Goal: Transaction & Acquisition: Purchase product/service

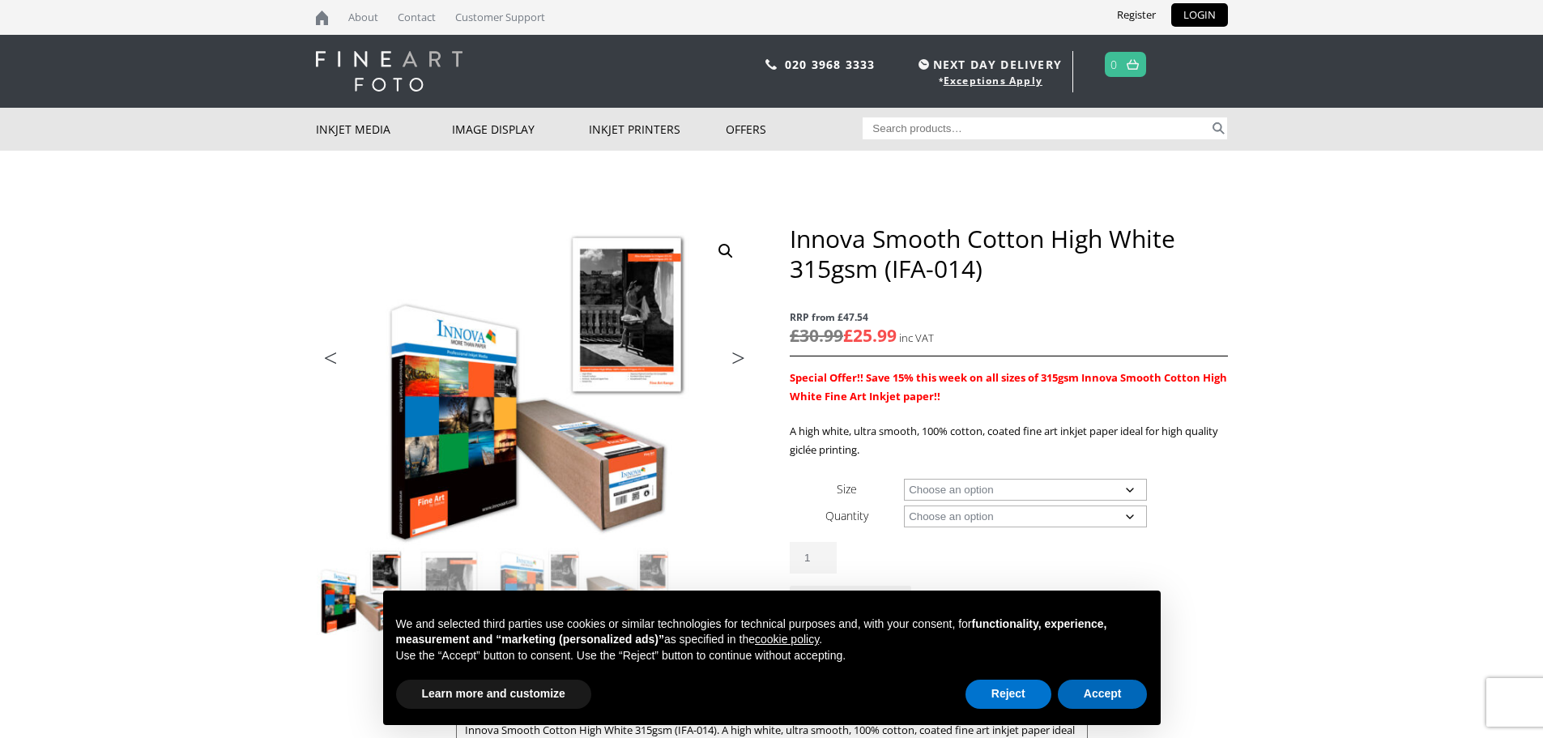
drag, startPoint x: 1099, startPoint y: 699, endPoint x: 1141, endPoint y: 658, distance: 59.0
click at [1099, 699] on button "Accept" at bounding box center [1103, 694] width 90 height 29
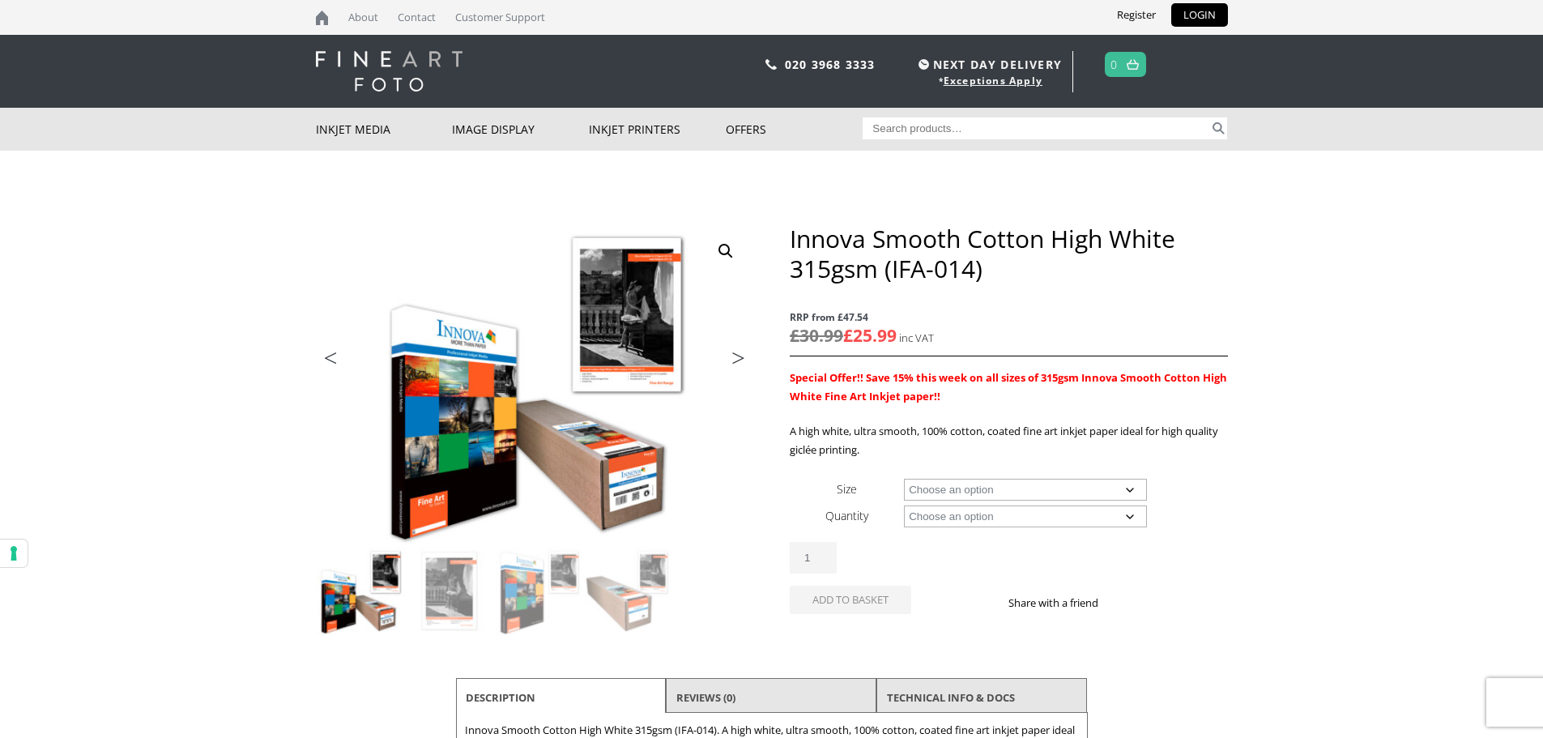
click at [1003, 482] on select "Choose an option A4 Sheet A3 Sheet A3+ Sheet A2 Sheet 17" Wide Roll 24" Wide Ro…" at bounding box center [1025, 490] width 243 height 22
click at [904, 479] on select "Choose an option A4 Sheet A3 Sheet A3+ Sheet A2 Sheet 17" Wide Roll 24" Wide Ro…" at bounding box center [1025, 490] width 243 height 22
select select "a2-sheet"
click at [1051, 514] on select "Choose an option 25 Sheets" at bounding box center [1025, 516] width 243 height 22
select select "25-sheets"
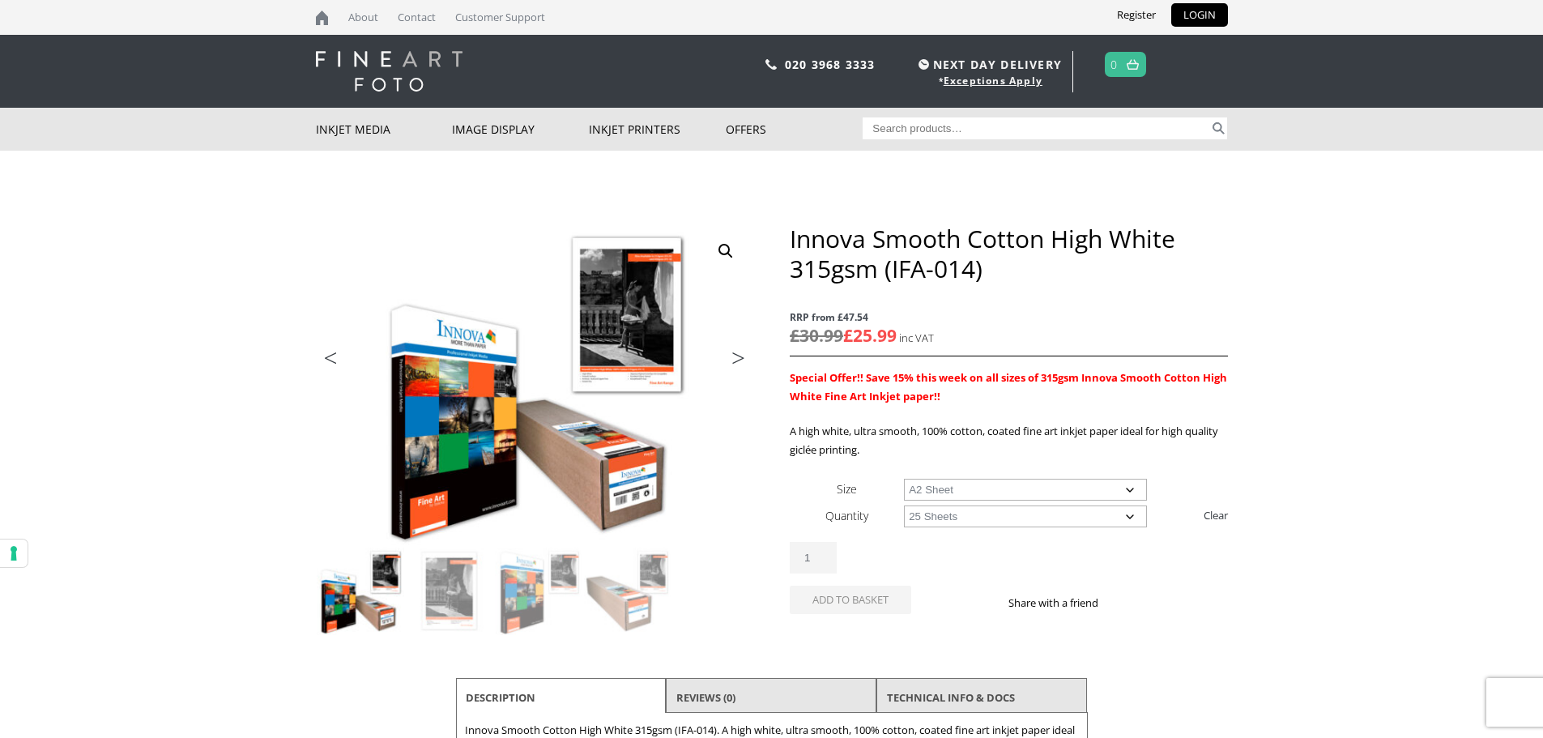
click at [904, 505] on select "Choose an option 25 Sheets" at bounding box center [1025, 516] width 243 height 22
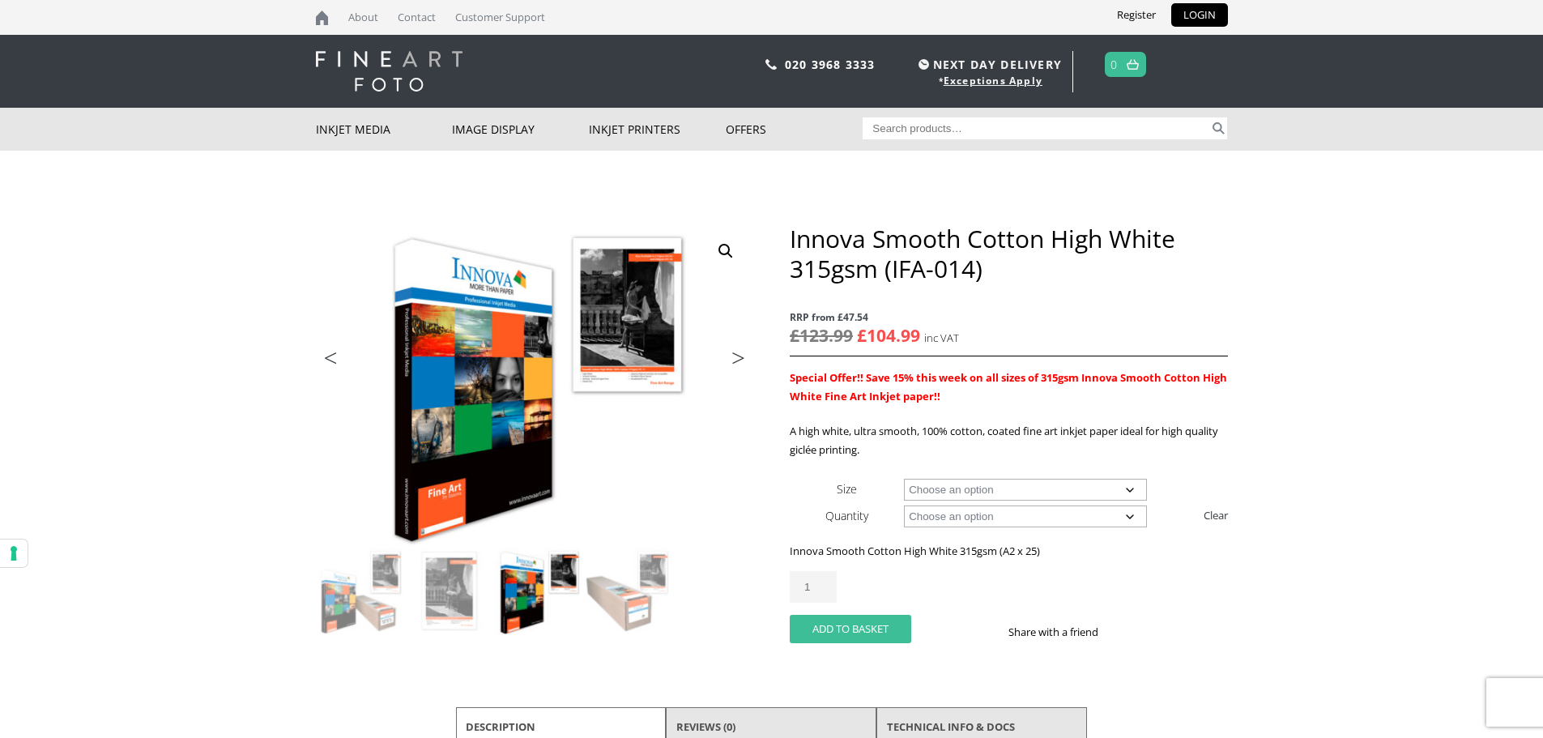
click at [853, 626] on button "Add to basket" at bounding box center [851, 629] width 122 height 28
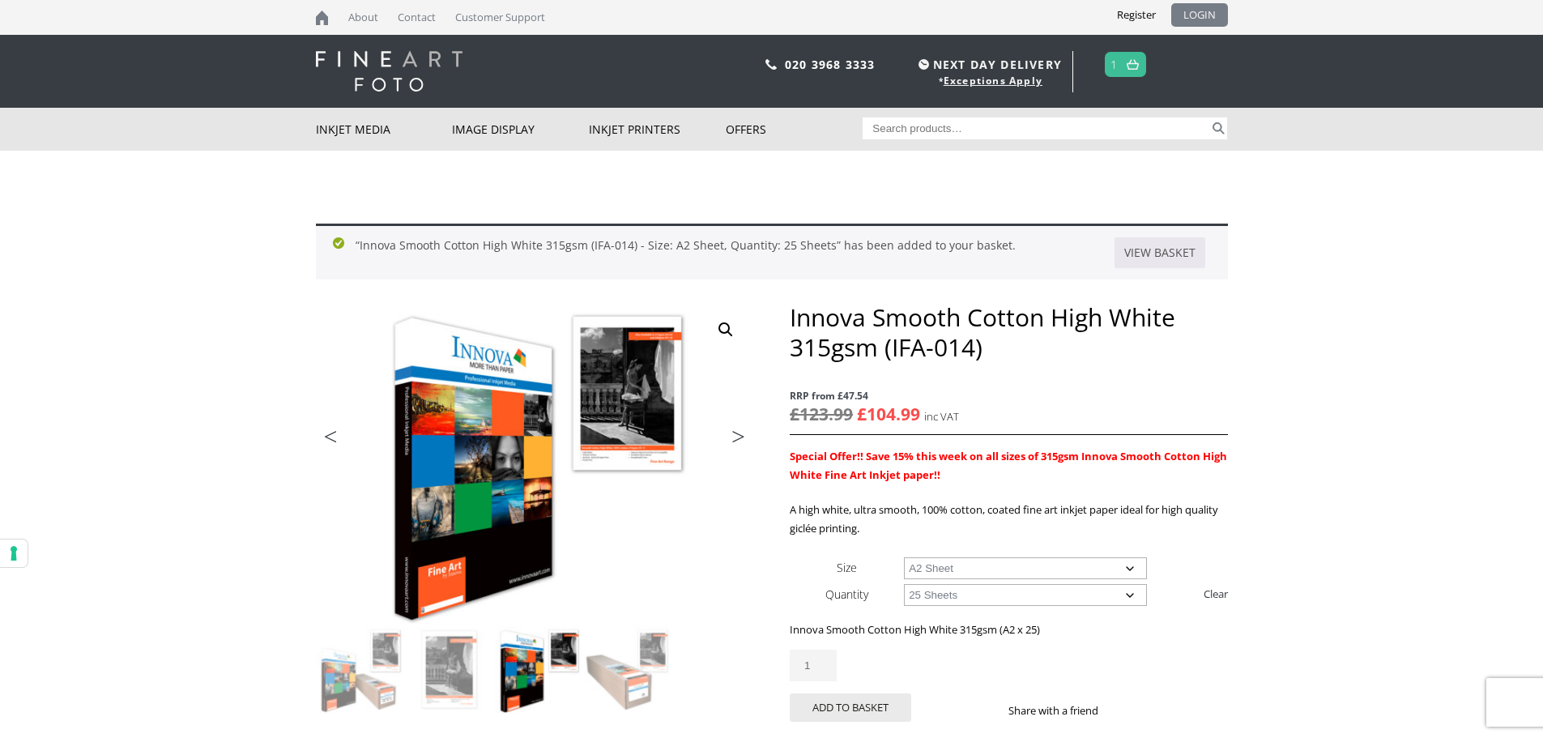
click at [1201, 19] on link "LOGIN" at bounding box center [1199, 14] width 57 height 23
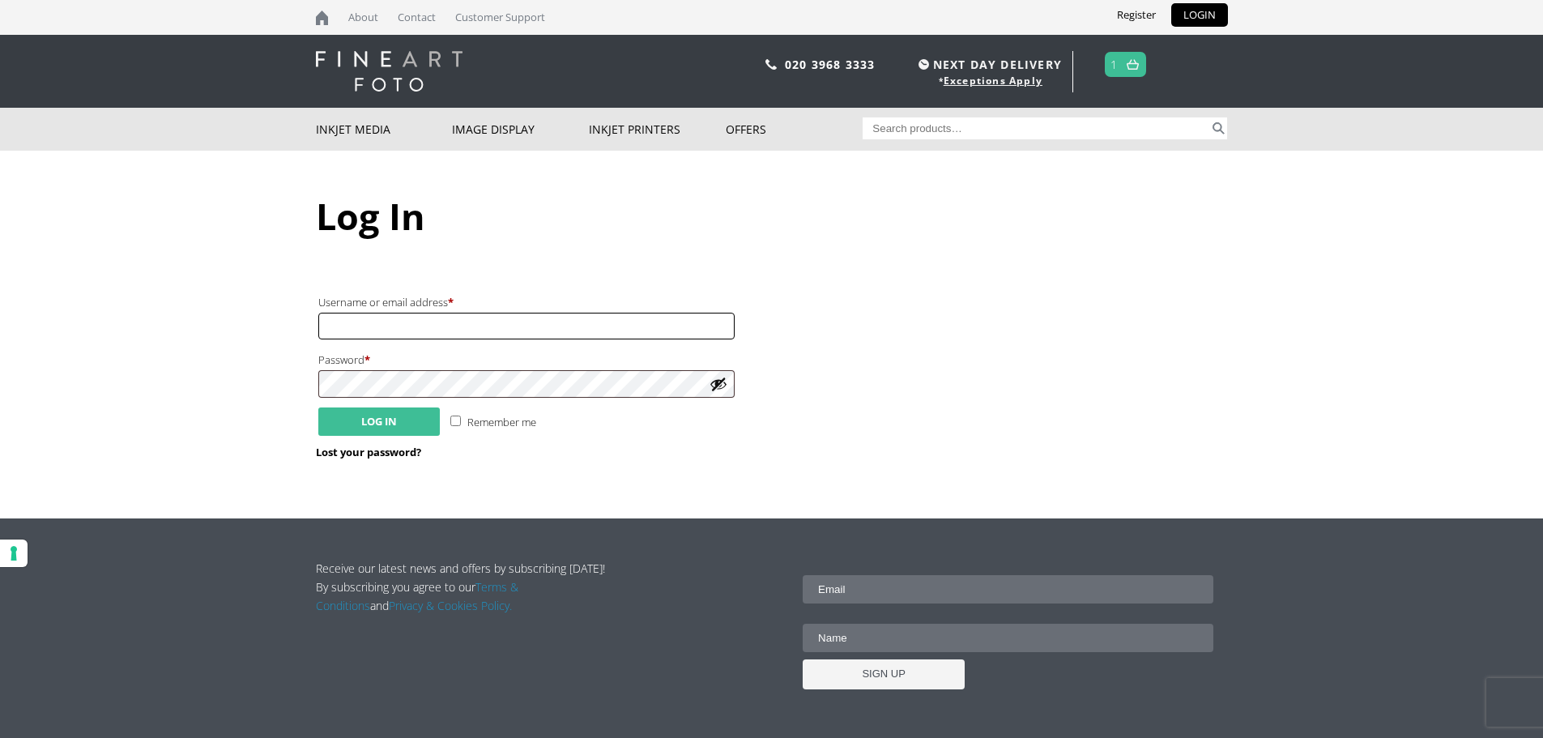
type input "[PERSON_NAME][EMAIL_ADDRESS][DOMAIN_NAME]"
click at [377, 429] on button "Log in" at bounding box center [379, 421] width 122 height 28
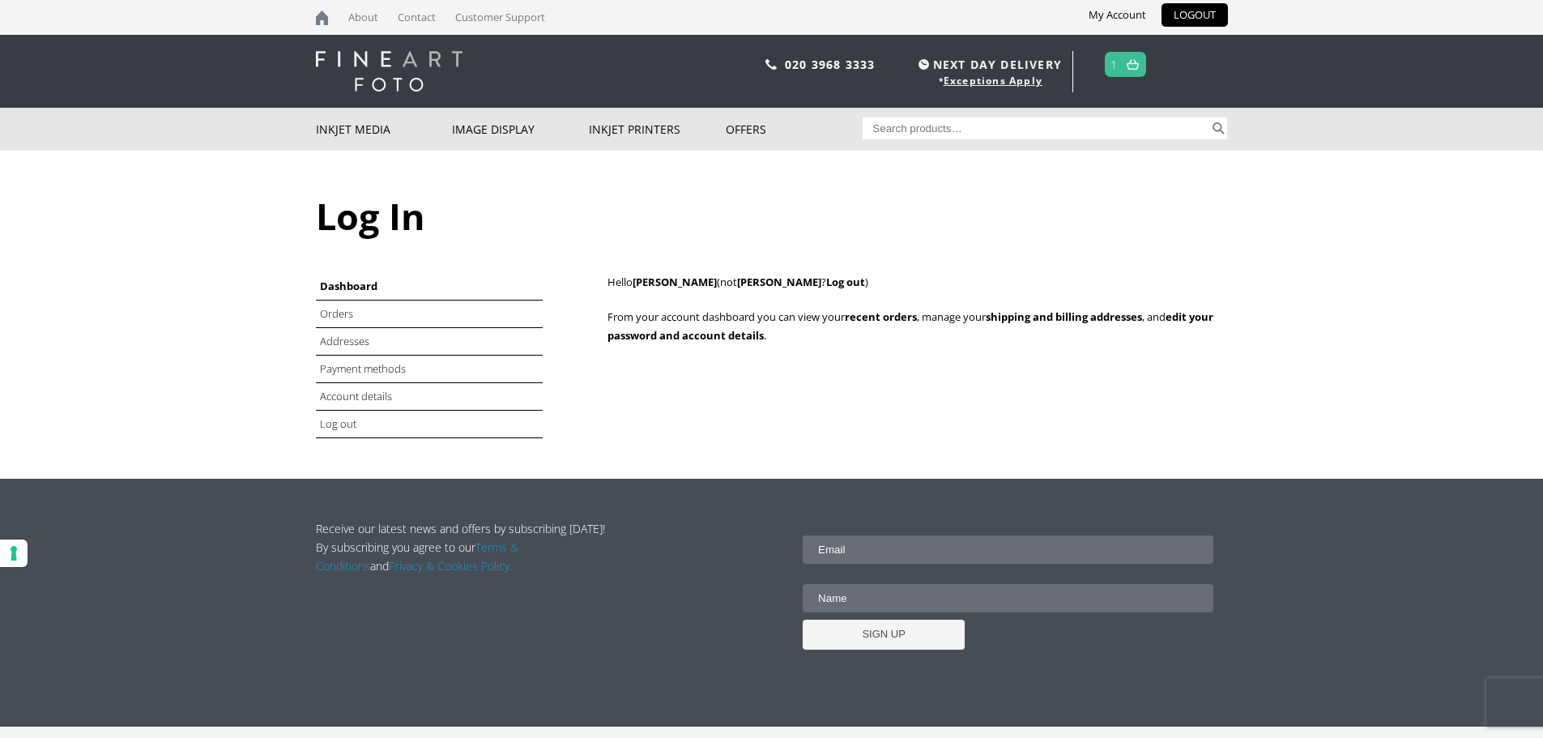
click at [1120, 66] on span "1" at bounding box center [1125, 64] width 41 height 25
click at [1133, 63] on img at bounding box center [1133, 64] width 12 height 11
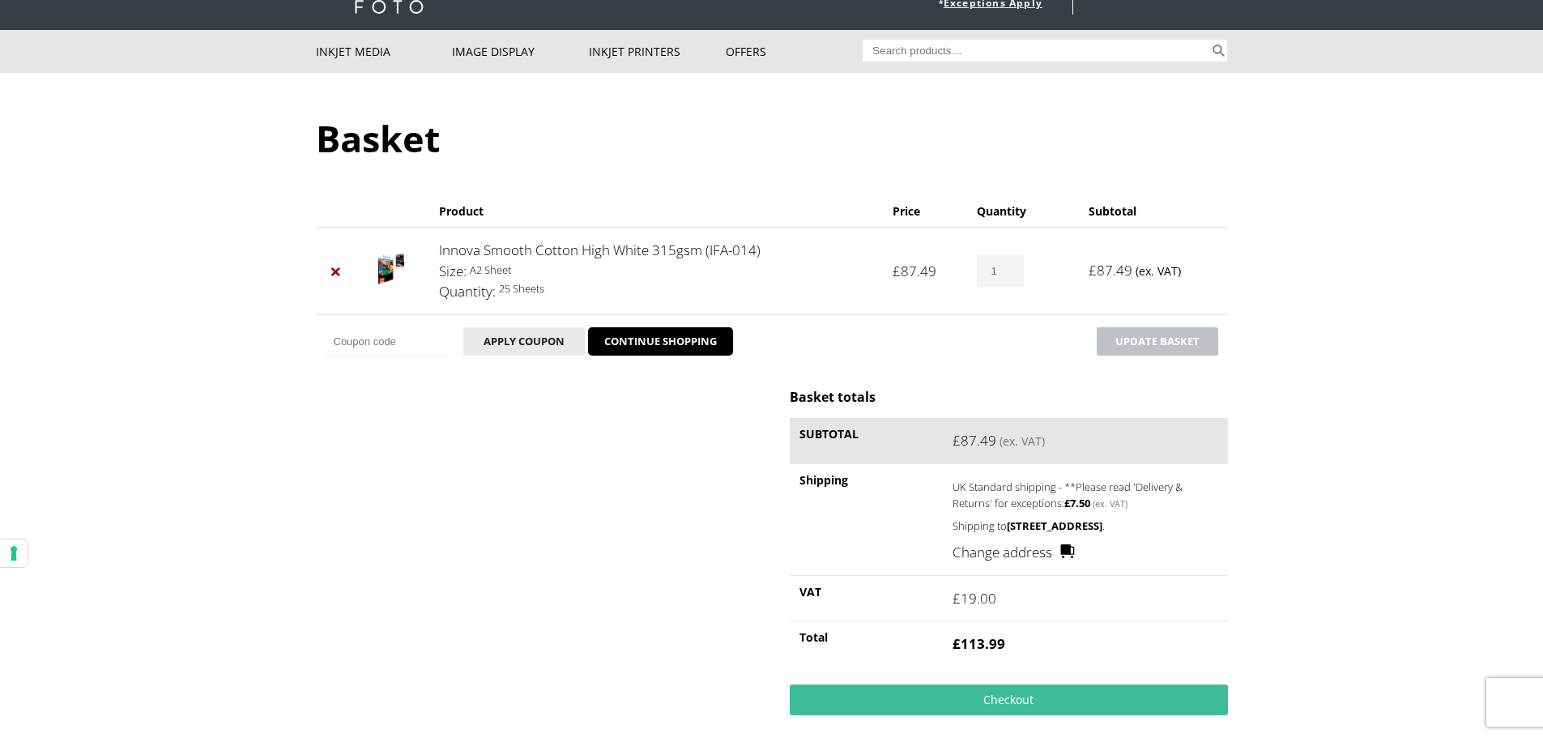
scroll to position [162, 0]
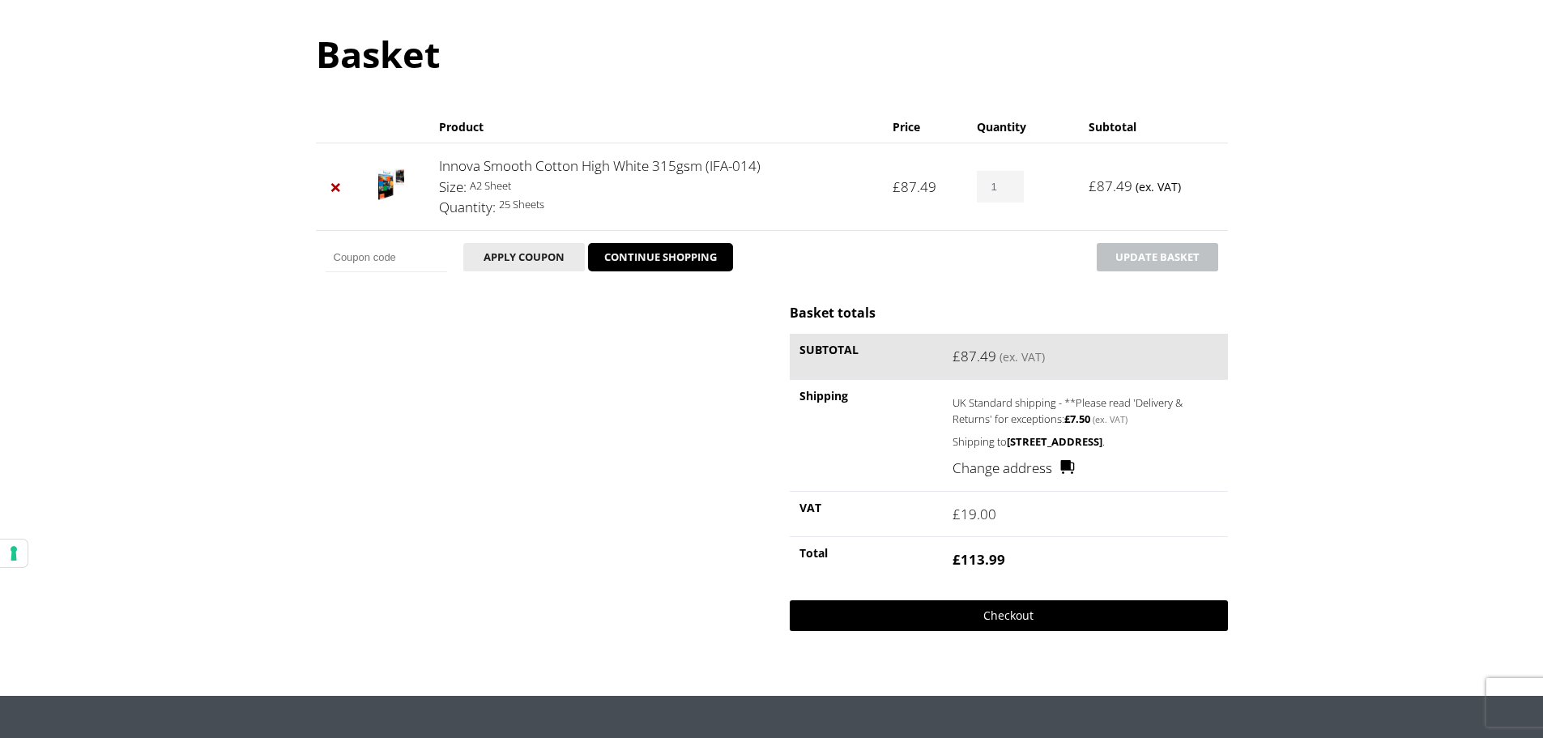
click at [1010, 631] on link "Checkout" at bounding box center [1008, 615] width 437 height 31
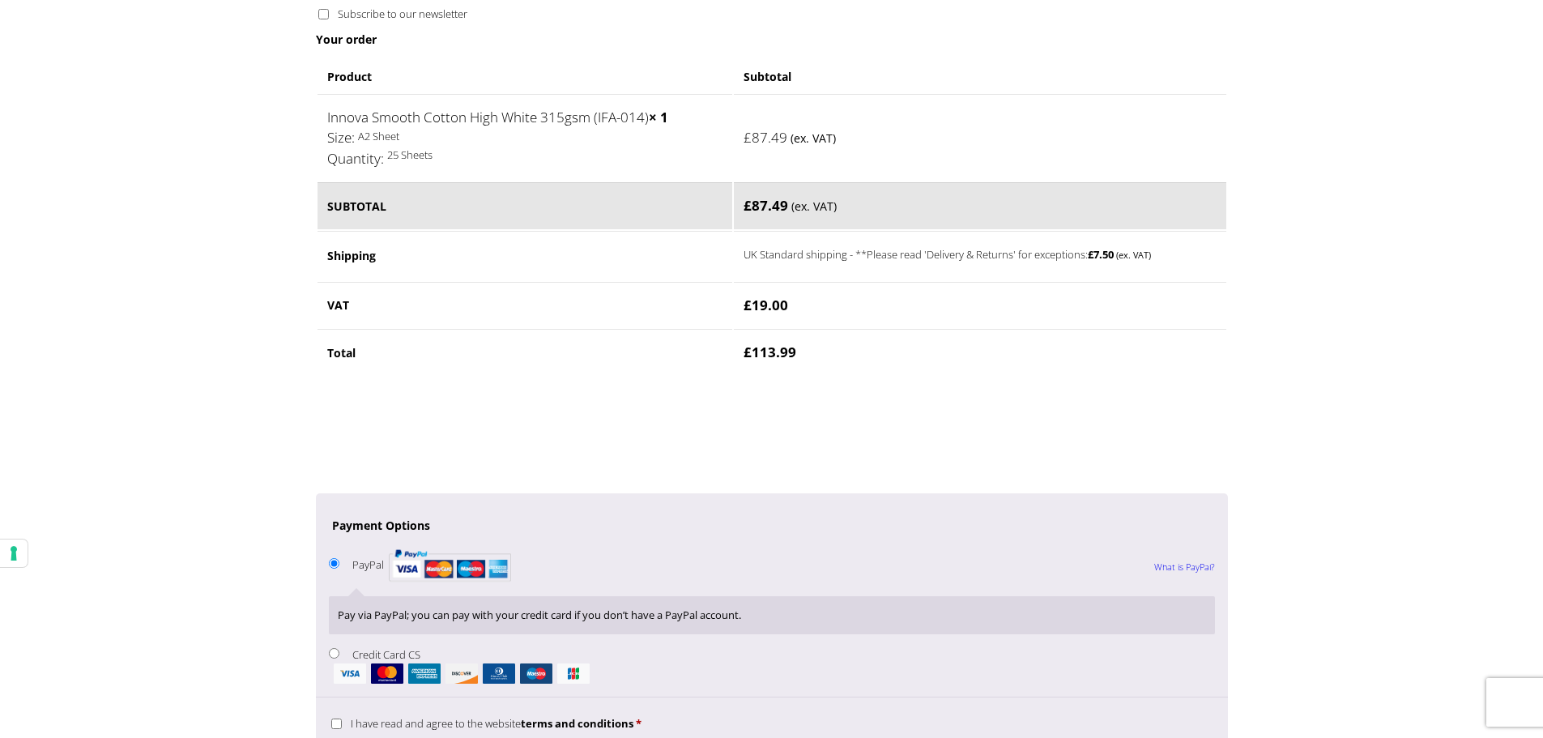
scroll to position [972, 0]
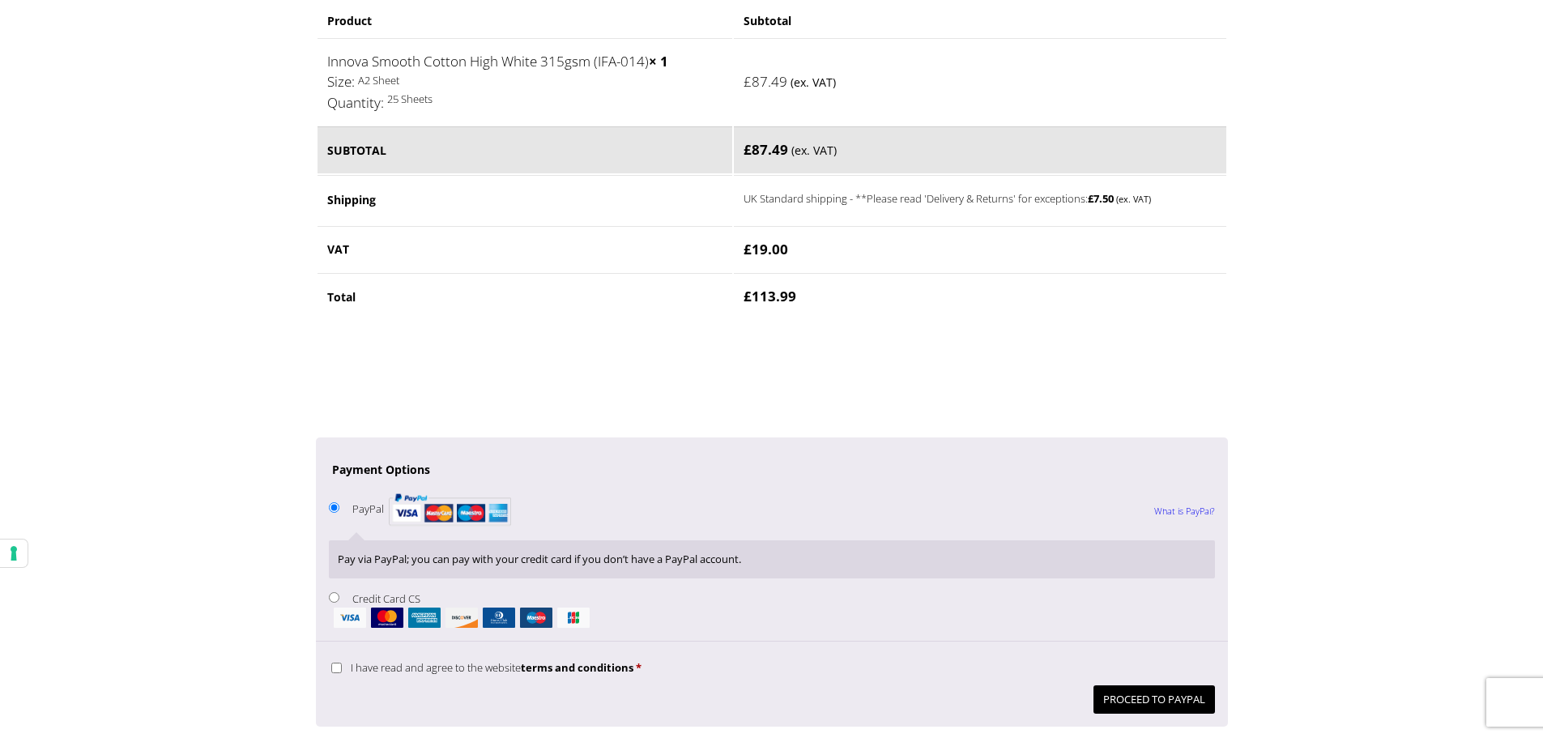
click at [333, 596] on input "Credit Card CS" at bounding box center [334, 597] width 11 height 11
radio input "true"
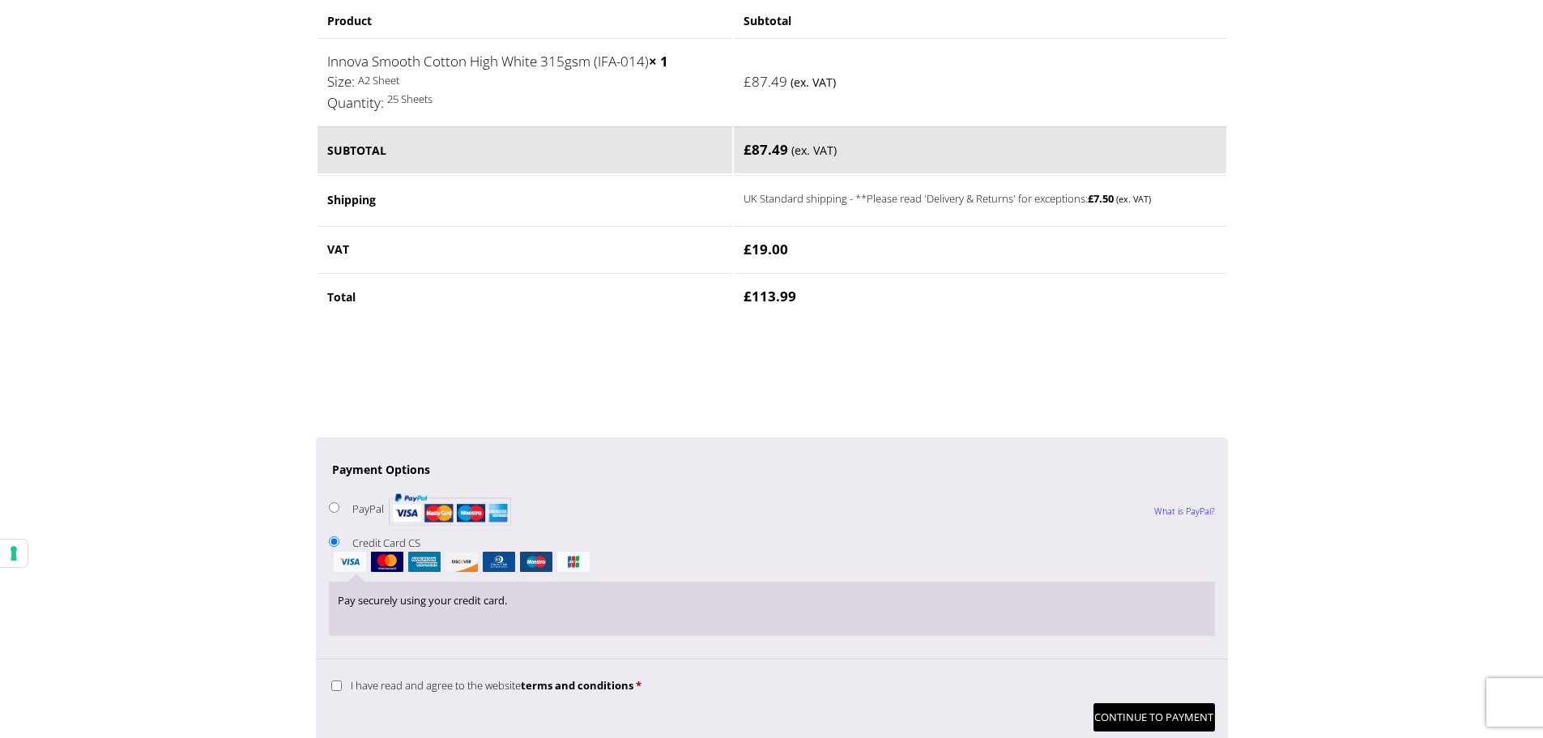
scroll to position [1053, 0]
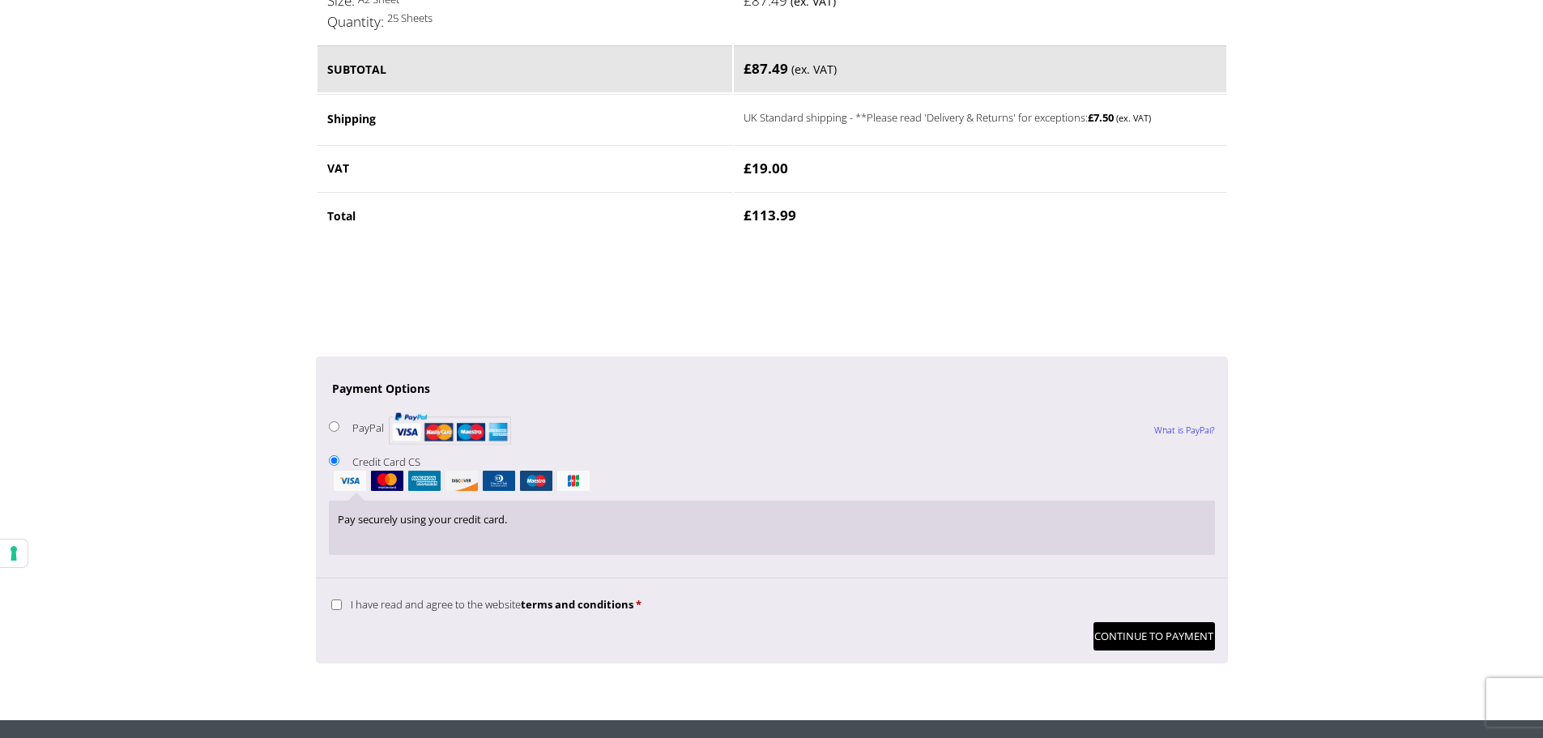
click at [335, 606] on input "I have read and agree to the website terms and conditions *" at bounding box center [336, 604] width 11 height 11
checkbox input "true"
click at [1158, 642] on button "Continue to Payment" at bounding box center [1155, 636] width 122 height 28
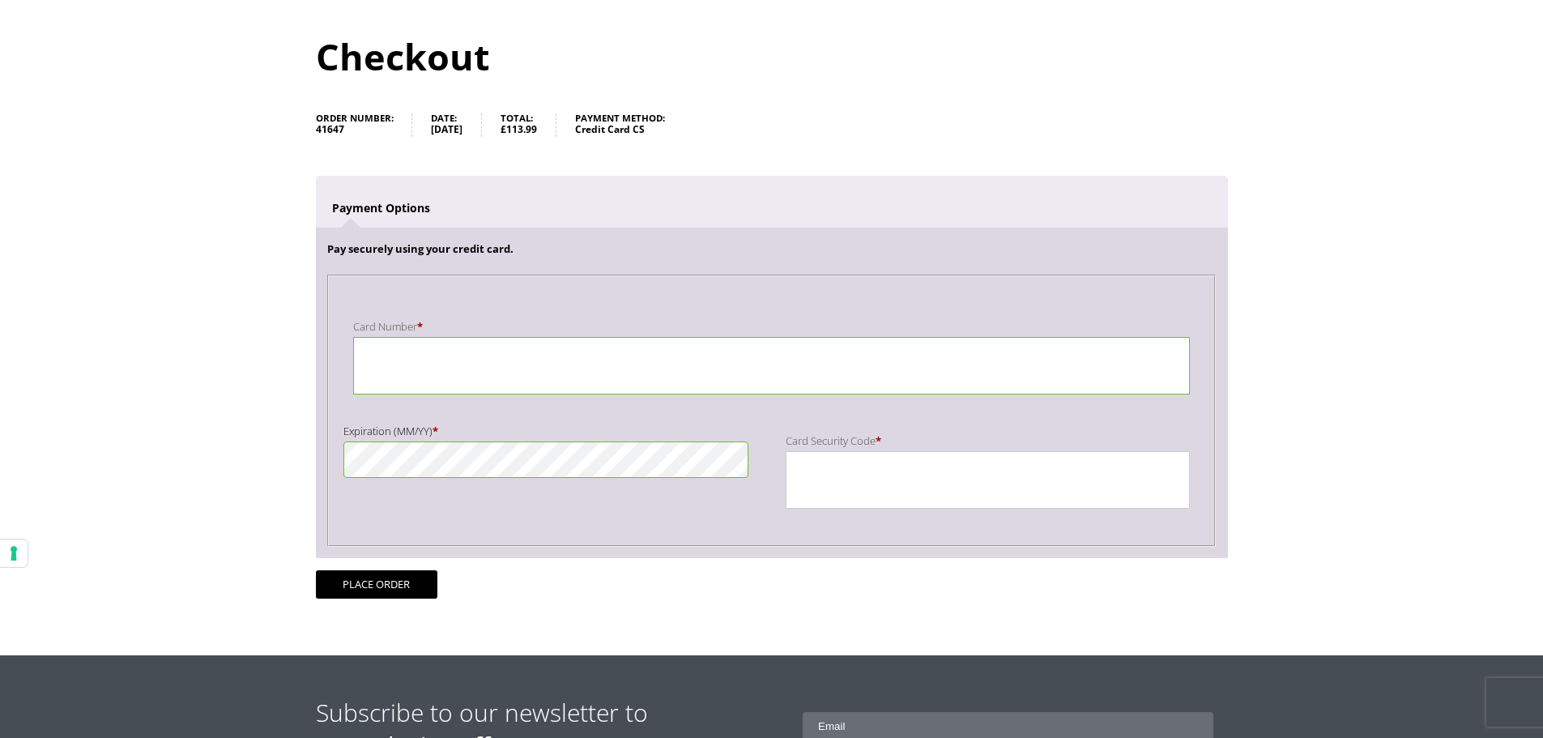
scroll to position [243, 0]
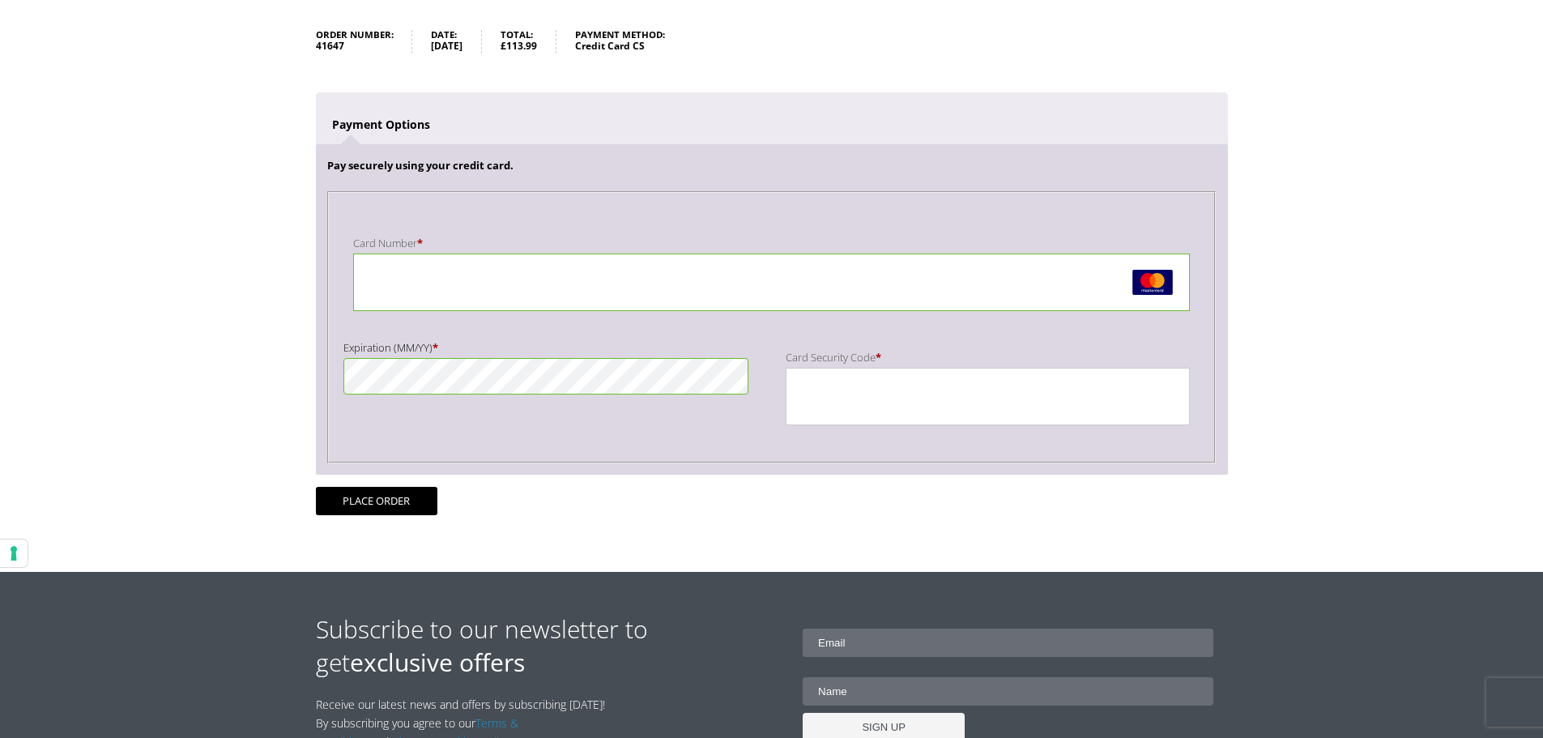
click at [539, 522] on div "Checkout Order number: 41647 Date: 19th September 2025 Total: £ 113.99 Payment …" at bounding box center [772, 240] width 912 height 664
click at [362, 501] on button "Place order" at bounding box center [377, 501] width 122 height 28
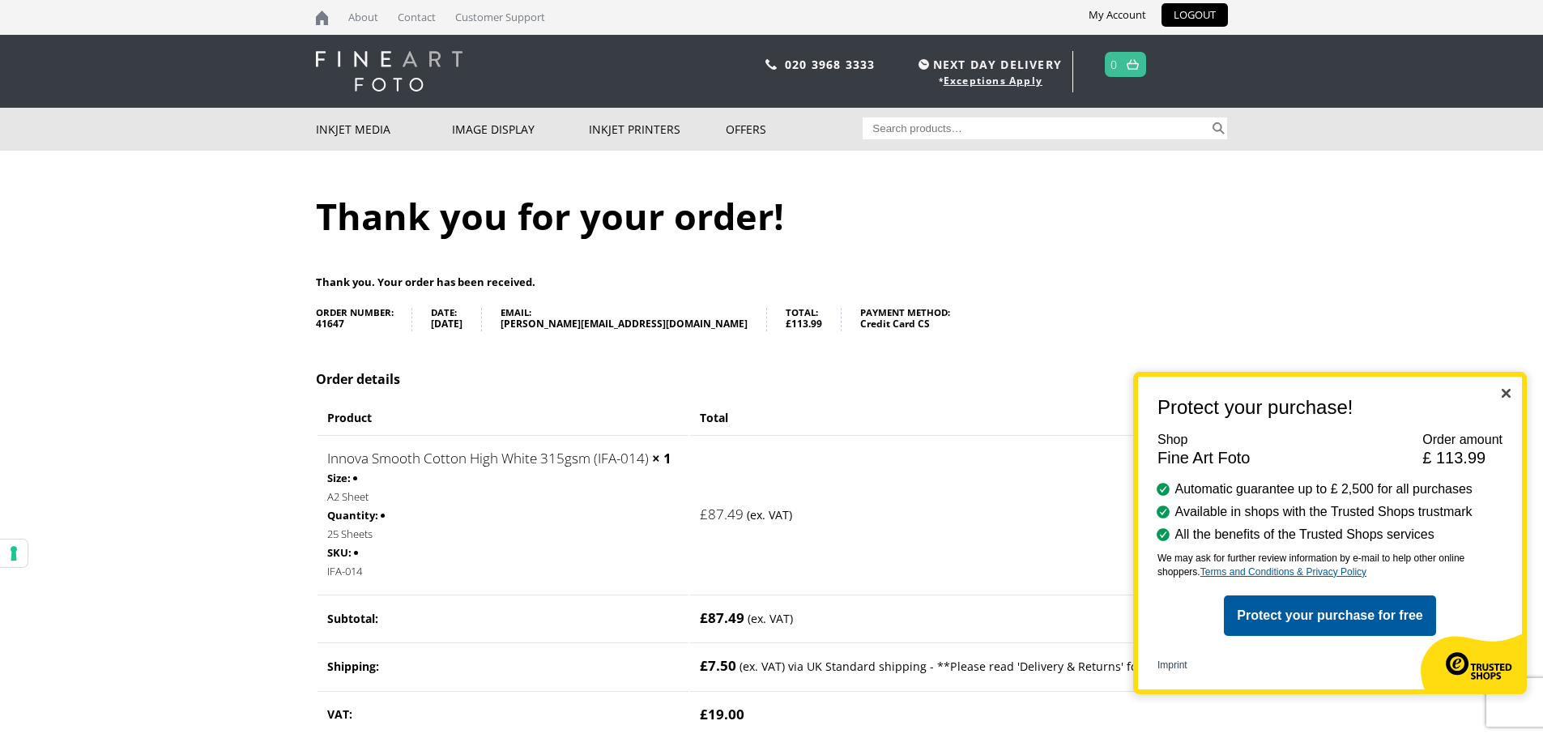
click at [1509, 394] on img "Close" at bounding box center [1506, 393] width 9 height 9
